Goal: Navigation & Orientation: Understand site structure

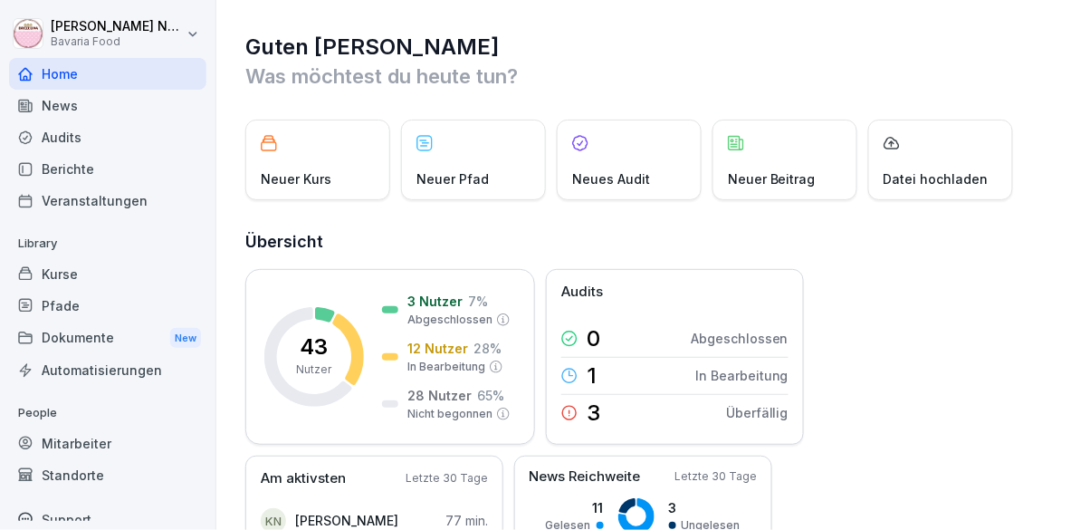
click at [81, 449] on div "Mitarbeiter" at bounding box center [107, 443] width 197 height 32
click at [83, 452] on div "Mitarbeiter" at bounding box center [107, 443] width 197 height 32
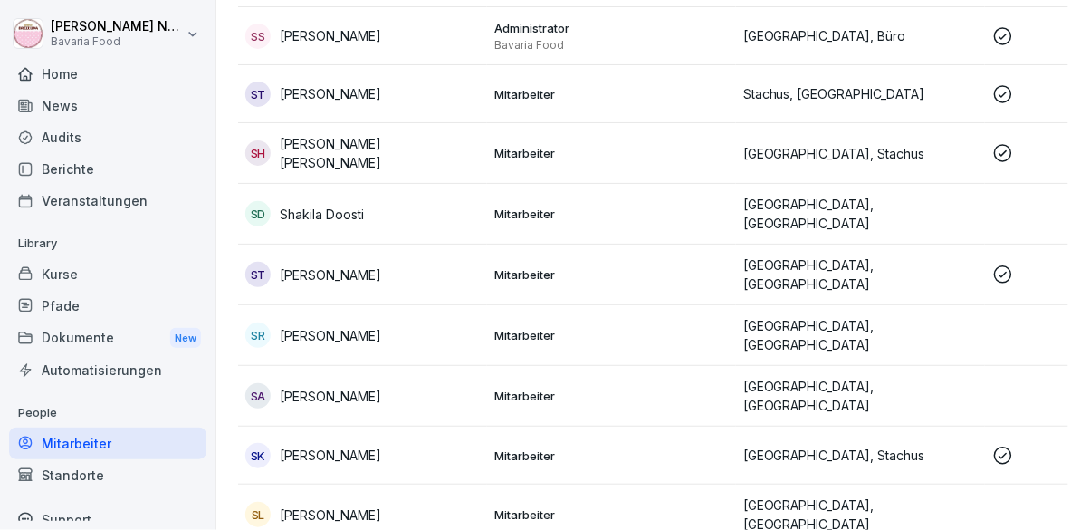
scroll to position [2209, 0]
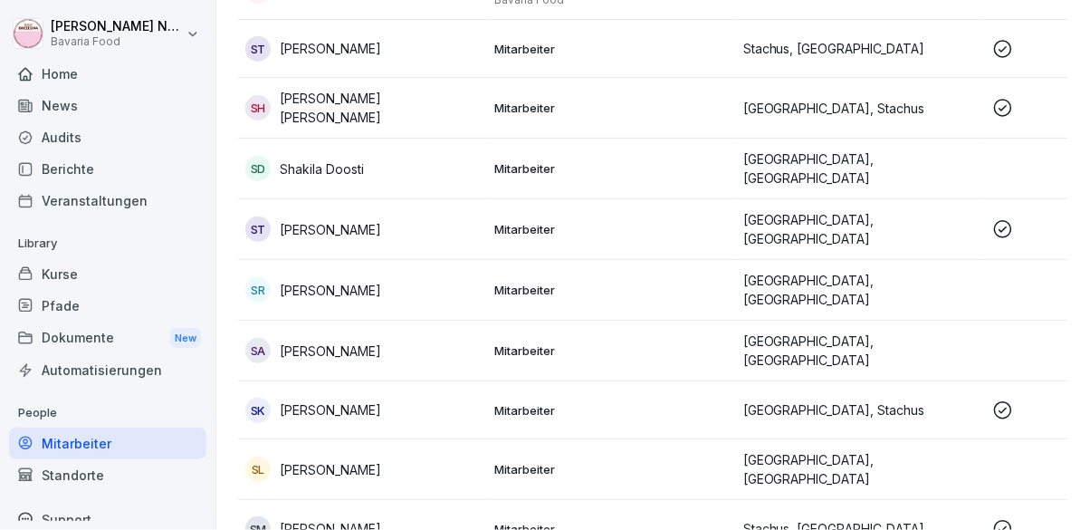
click at [62, 279] on div "Kurse" at bounding box center [107, 274] width 197 height 32
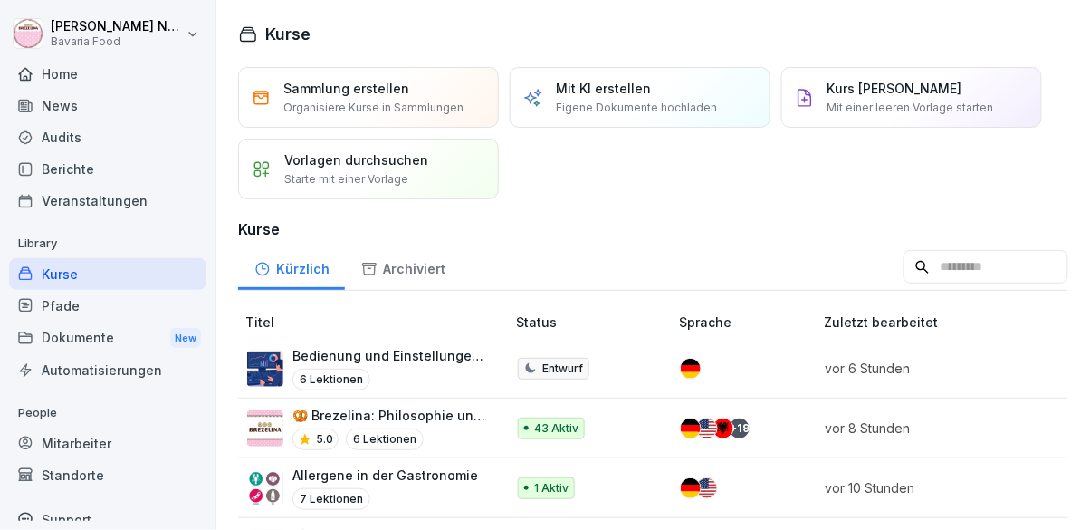
click at [53, 88] on div "Home" at bounding box center [107, 74] width 197 height 32
click at [53, 85] on div "Home" at bounding box center [107, 74] width 197 height 32
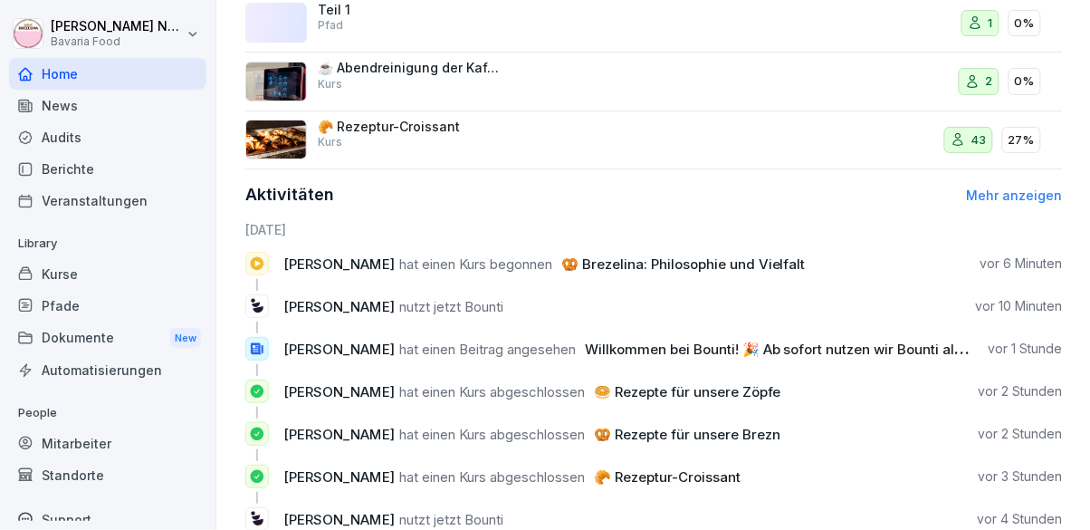
scroll to position [906, 0]
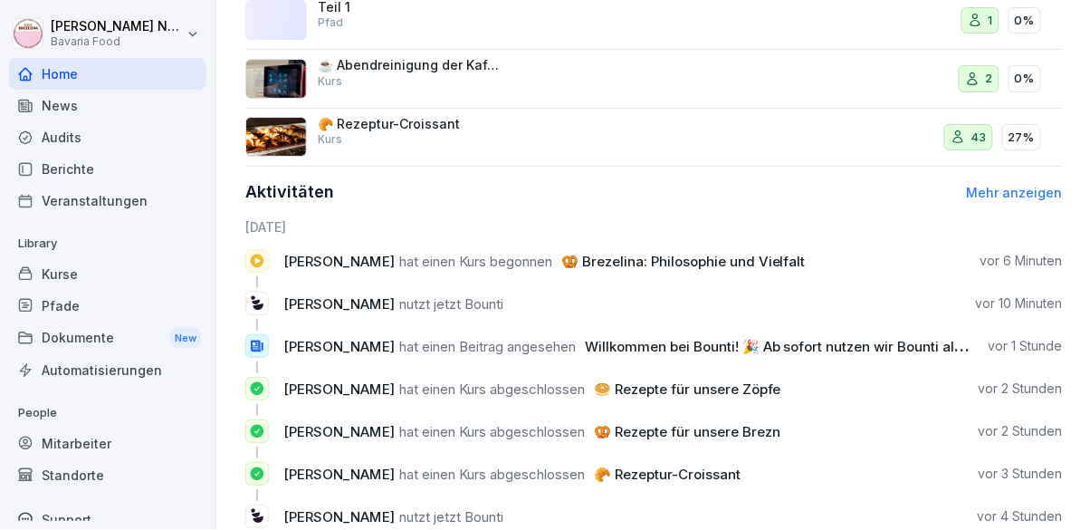
click at [869, 357] on div "[PERSON_NAME] hat einen Beitrag angesehen Willkommen bei Bounti! 🎉 Ab sofort nu…" at bounding box center [653, 353] width 817 height 39
click at [988, 193] on link "Mehr anzeigen" at bounding box center [1015, 192] width 96 height 15
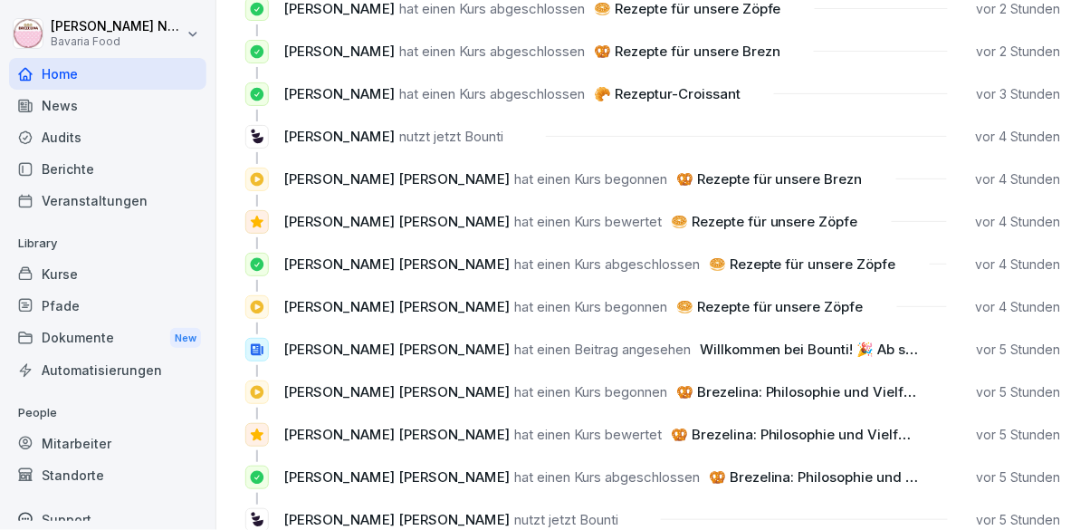
scroll to position [276, 0]
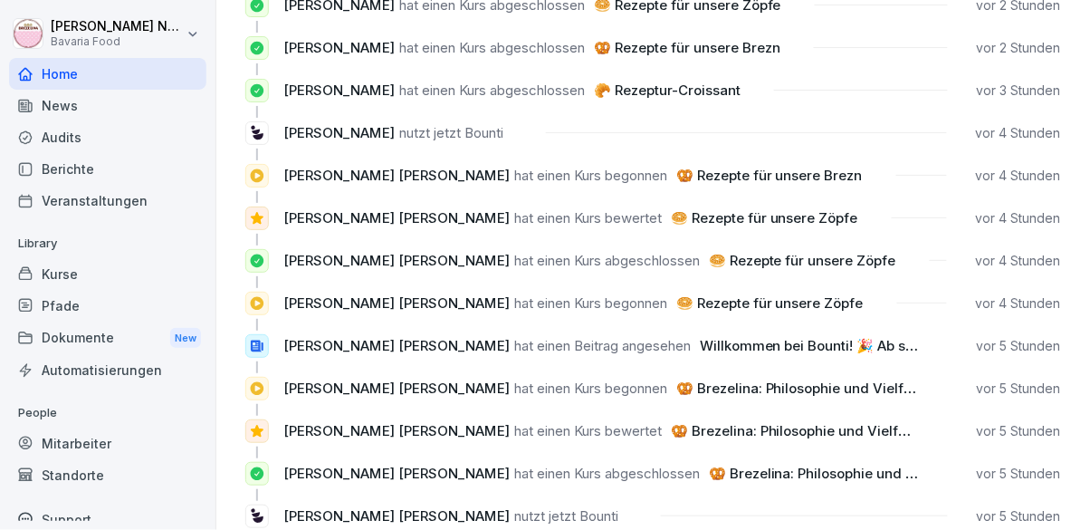
click at [253, 213] on icon at bounding box center [257, 218] width 16 height 16
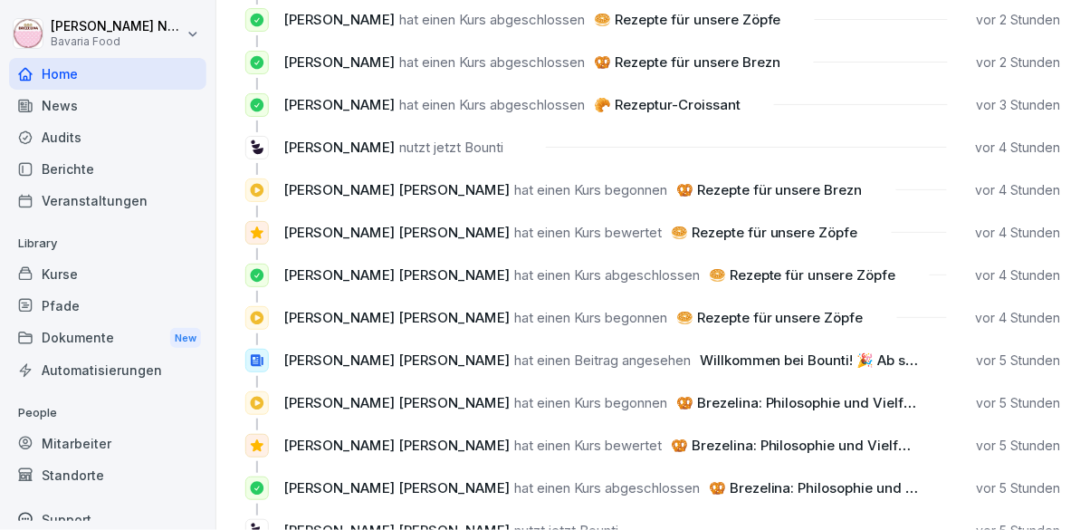
scroll to position [0, 0]
